Goal: Task Accomplishment & Management: Use online tool/utility

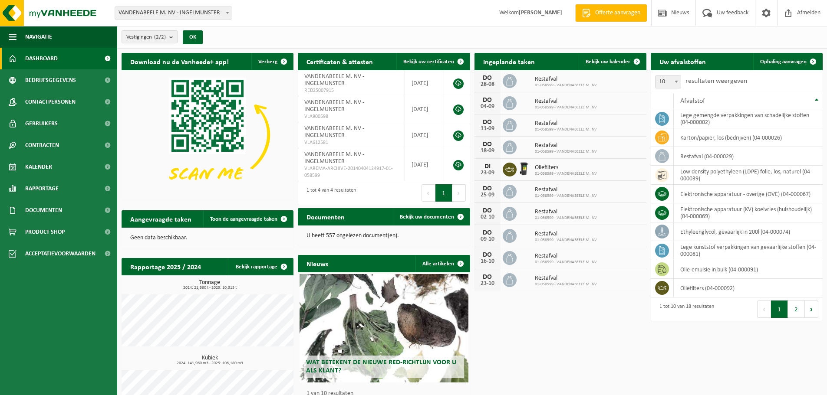
click at [58, 60] on link "Dashboard" at bounding box center [58, 59] width 117 height 22
click at [596, 55] on link "Bekijk uw kalender" at bounding box center [611, 61] width 67 height 17
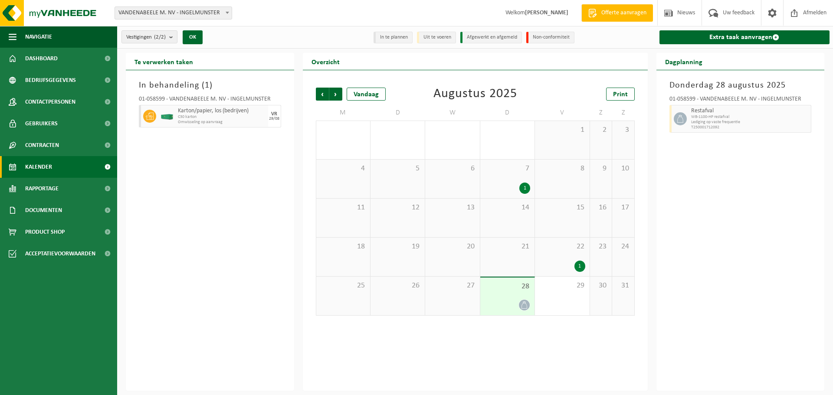
click at [561, 265] on div "1" at bounding box center [562, 266] width 46 height 11
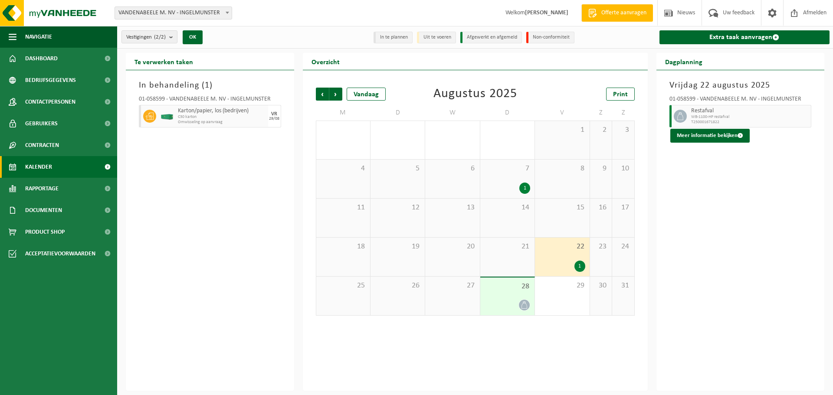
click at [499, 290] on span "28" at bounding box center [508, 287] width 46 height 10
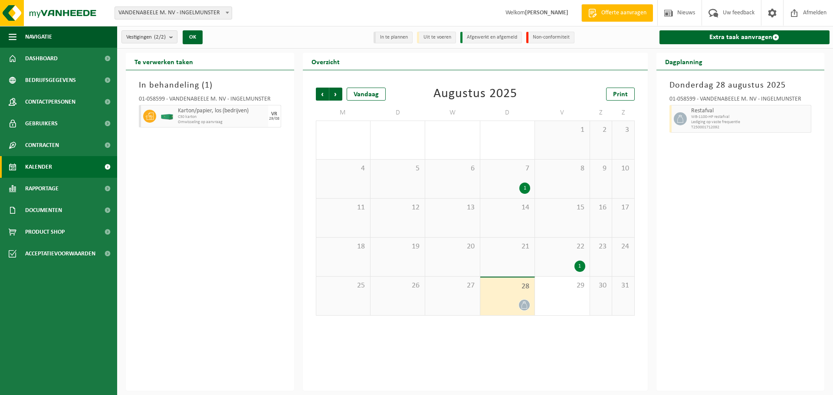
click at [569, 256] on div "22 1" at bounding box center [562, 257] width 54 height 39
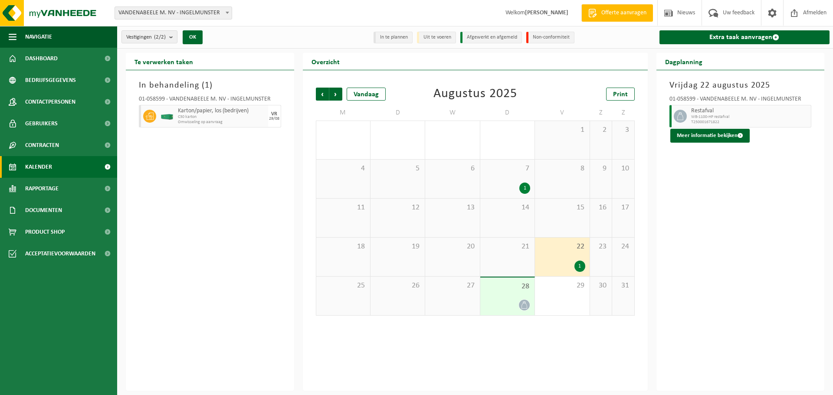
click at [515, 303] on div at bounding box center [508, 305] width 46 height 12
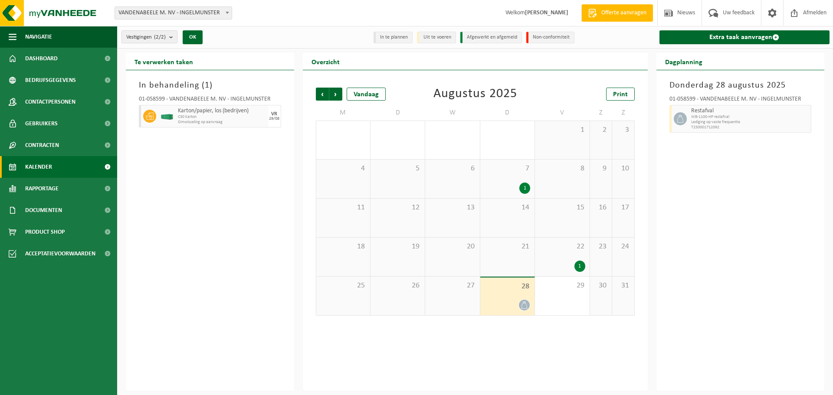
click at [569, 259] on div "22 1" at bounding box center [562, 257] width 54 height 39
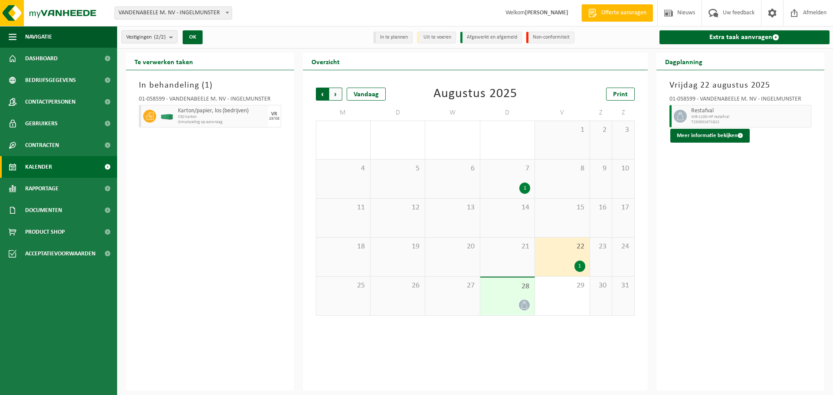
click at [335, 96] on span "Volgende" at bounding box center [335, 94] width 13 height 13
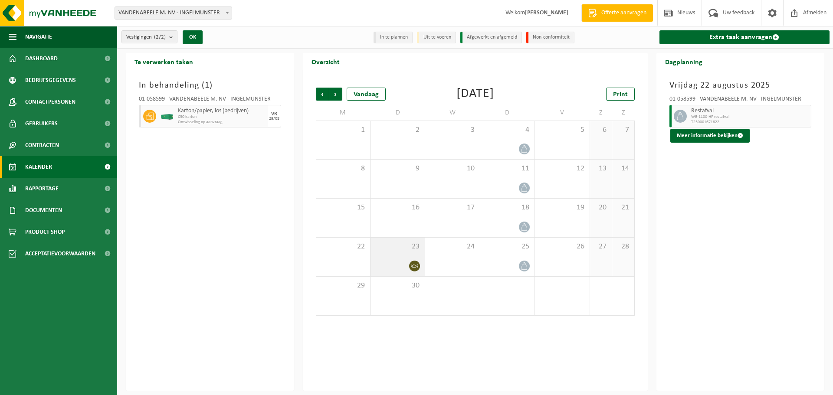
click at [405, 257] on div "23" at bounding box center [398, 257] width 54 height 39
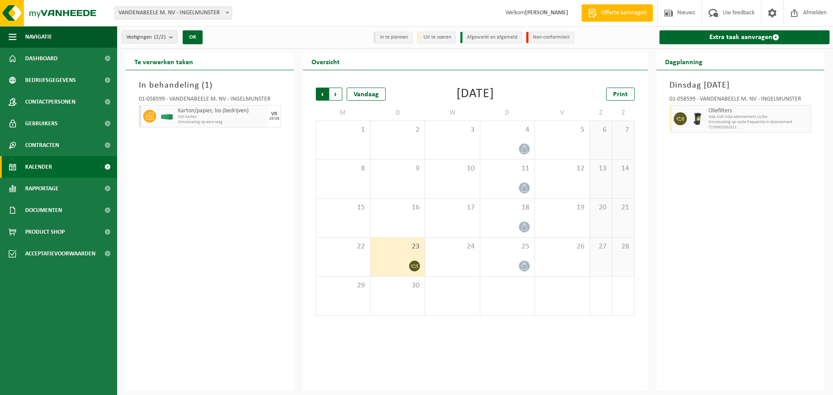
click at [335, 94] on span "Volgende" at bounding box center [335, 94] width 13 height 13
click at [323, 94] on span "Vorige" at bounding box center [322, 94] width 13 height 13
click at [337, 96] on span "Volgende" at bounding box center [335, 94] width 13 height 13
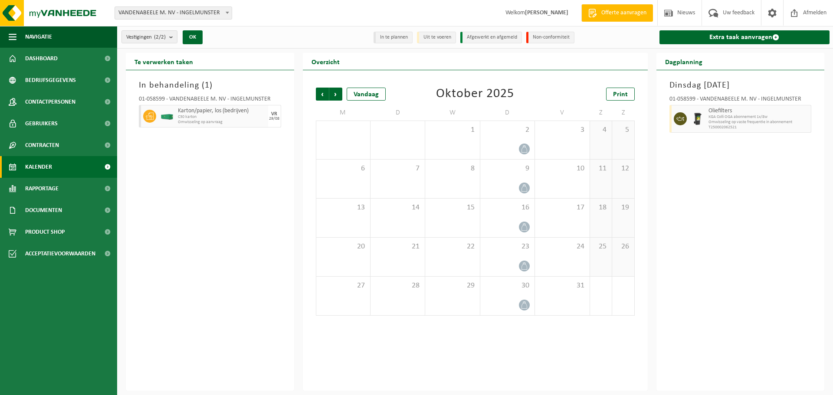
click at [337, 96] on span "Volgende" at bounding box center [335, 94] width 13 height 13
click at [320, 92] on span "Vorige" at bounding box center [322, 94] width 13 height 13
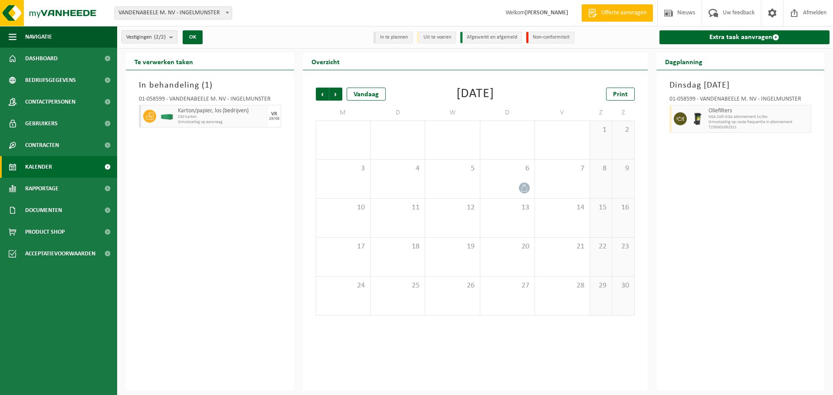
click at [320, 92] on span "Vorige" at bounding box center [322, 94] width 13 height 13
click at [404, 261] on div "1" at bounding box center [398, 266] width 46 height 11
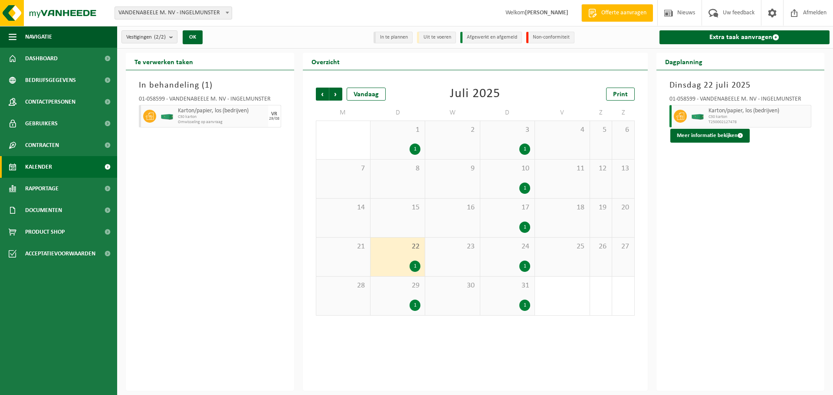
click at [417, 302] on div "1" at bounding box center [415, 305] width 11 height 11
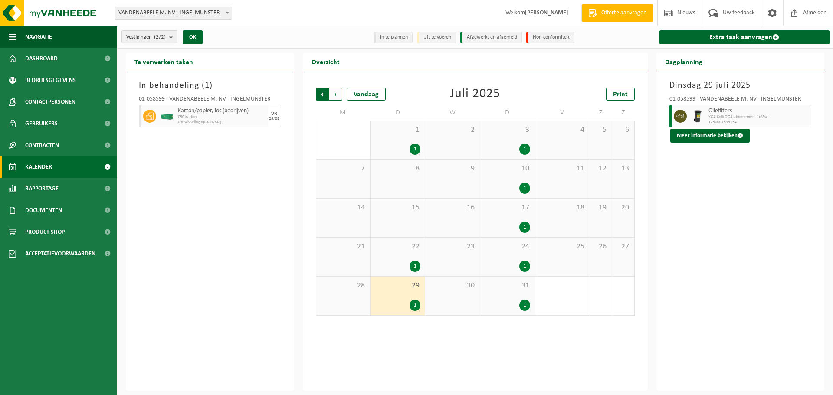
click at [335, 94] on span "Volgende" at bounding box center [335, 94] width 13 height 13
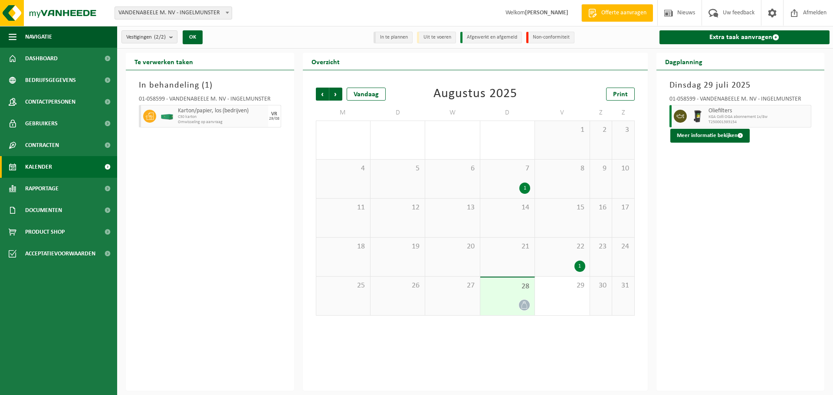
click at [335, 94] on span "Volgende" at bounding box center [335, 94] width 13 height 13
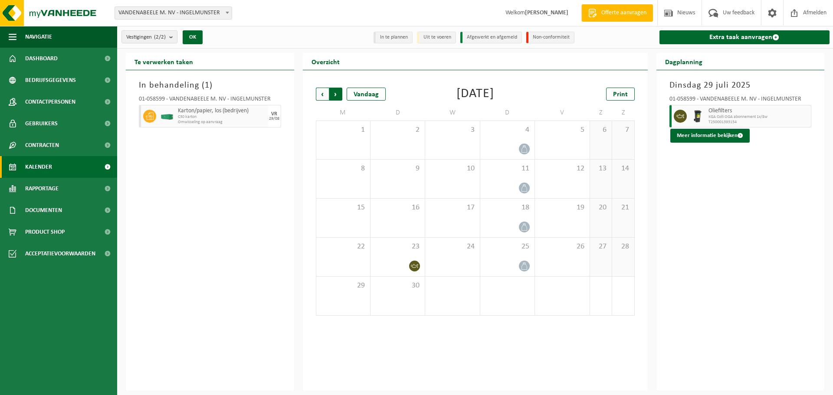
click at [320, 92] on span "Vorige" at bounding box center [322, 94] width 13 height 13
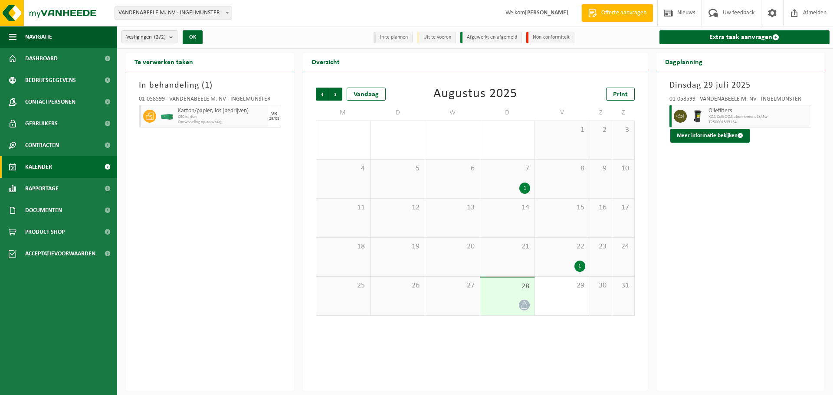
click at [573, 256] on div "22 1" at bounding box center [562, 257] width 54 height 39
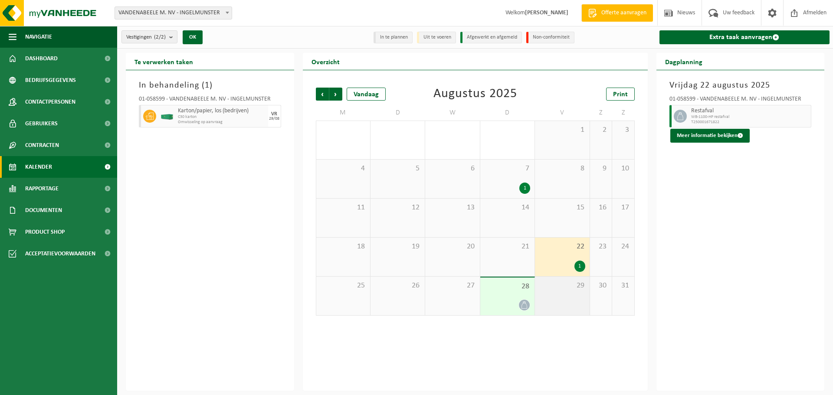
click at [557, 284] on span "29" at bounding box center [562, 286] width 46 height 10
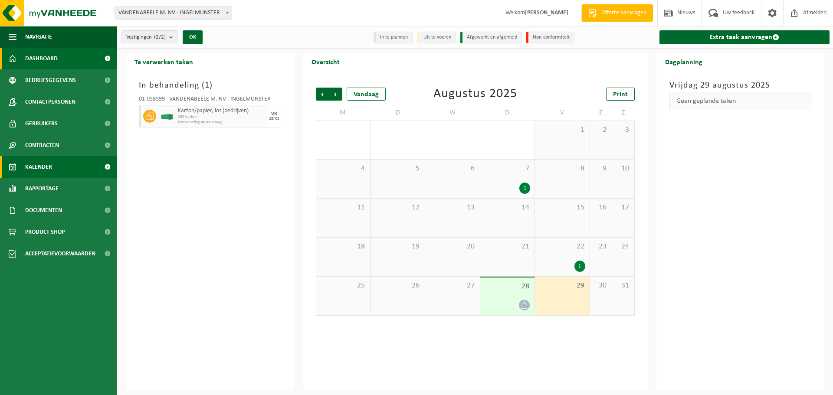
click at [37, 55] on span "Dashboard" at bounding box center [41, 59] width 33 height 22
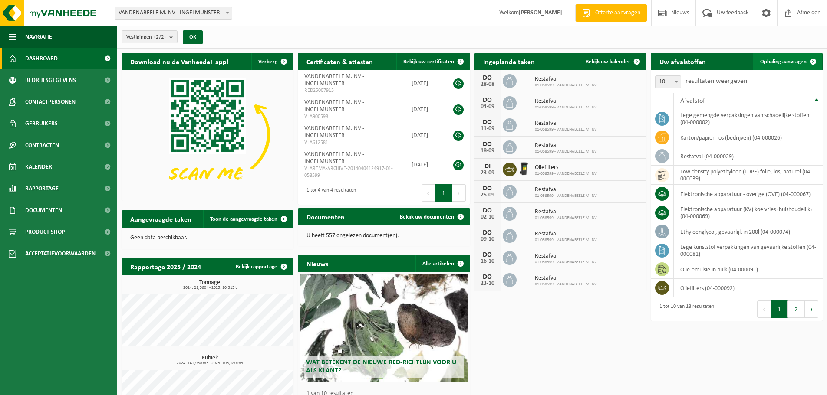
click at [778, 62] on span "Ophaling aanvragen" at bounding box center [783, 62] width 46 height 6
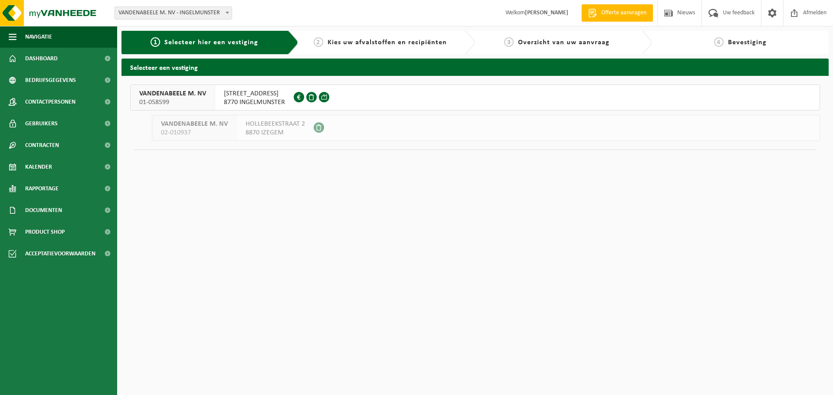
click at [219, 100] on div "KORTRIJKSTRAAT 174 8770 INGELMUNSTER 0402.763.202" at bounding box center [254, 97] width 79 height 25
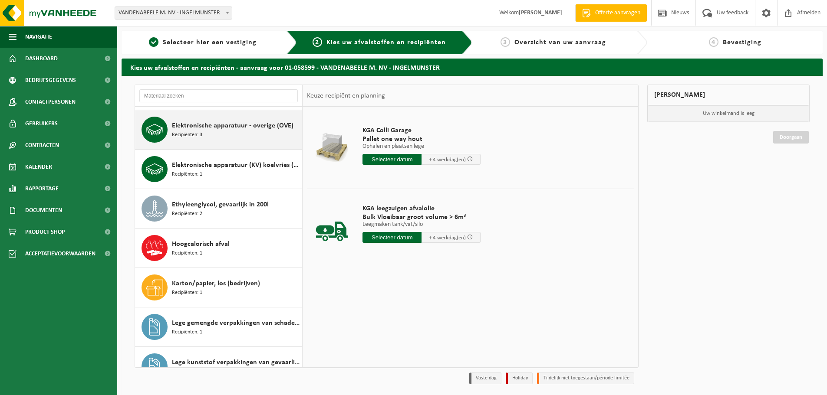
scroll to position [87, 0]
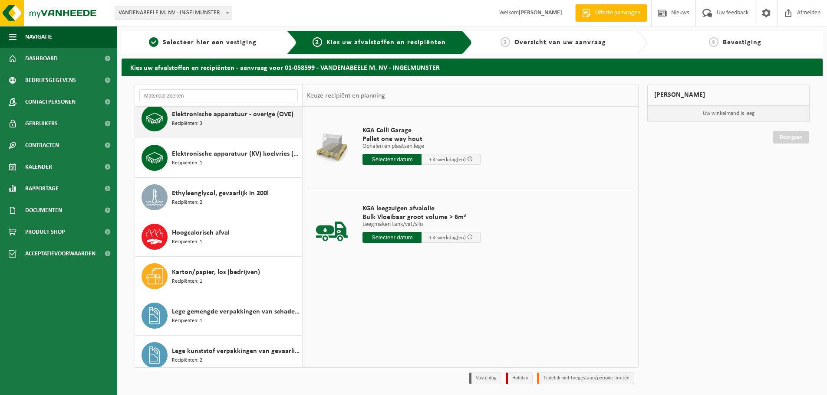
click at [188, 113] on span "Elektronische apparatuur - overige (OVE)" at bounding box center [232, 114] width 121 height 10
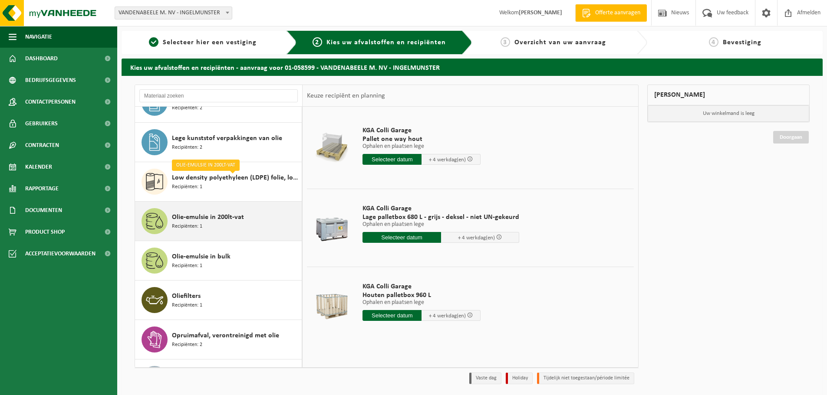
scroll to position [410, 0]
